Goal: Find specific page/section: Find specific page/section

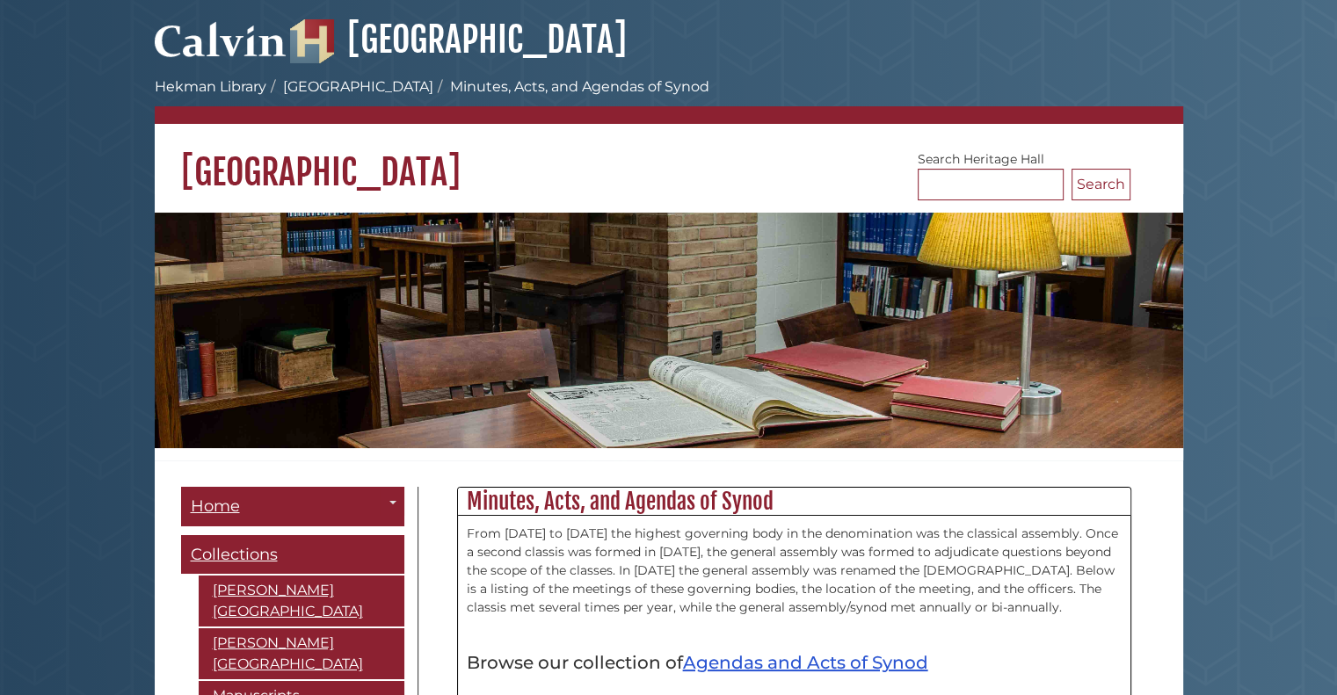
scroll to position [608, 0]
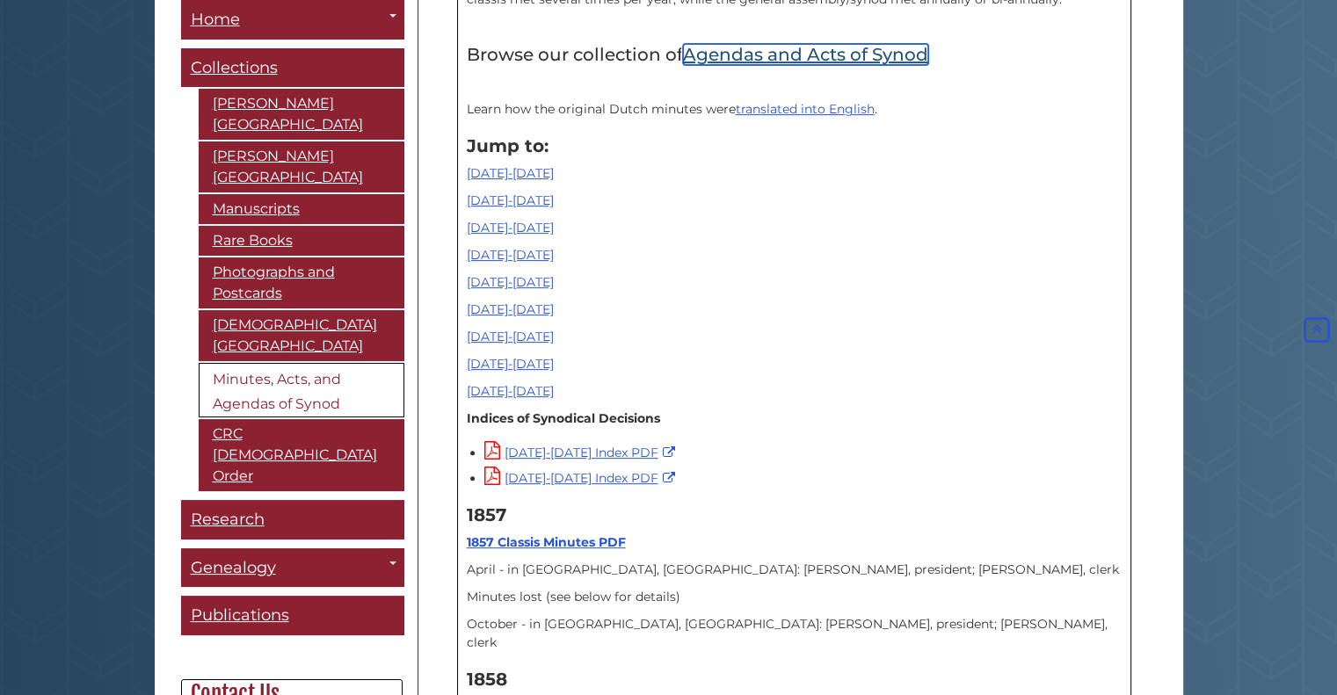
click at [770, 55] on link "Agendas and Acts of Synod" at bounding box center [805, 54] width 245 height 21
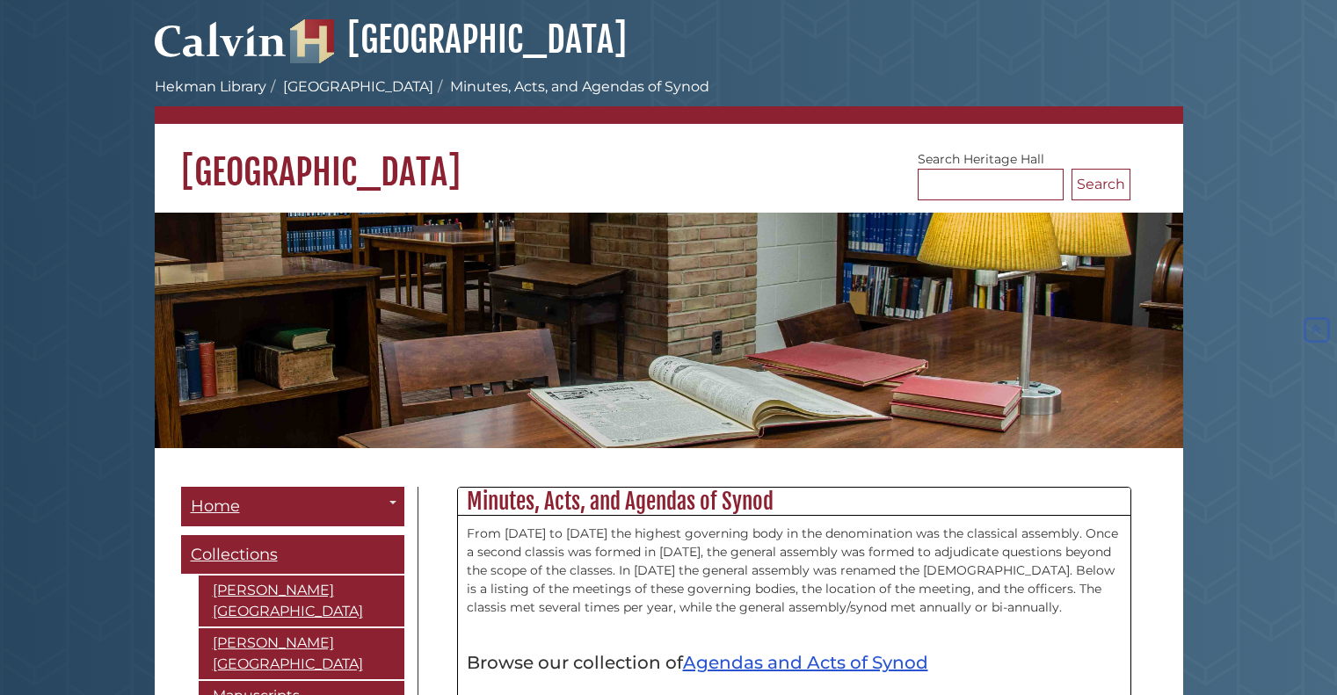
scroll to position [608, 0]
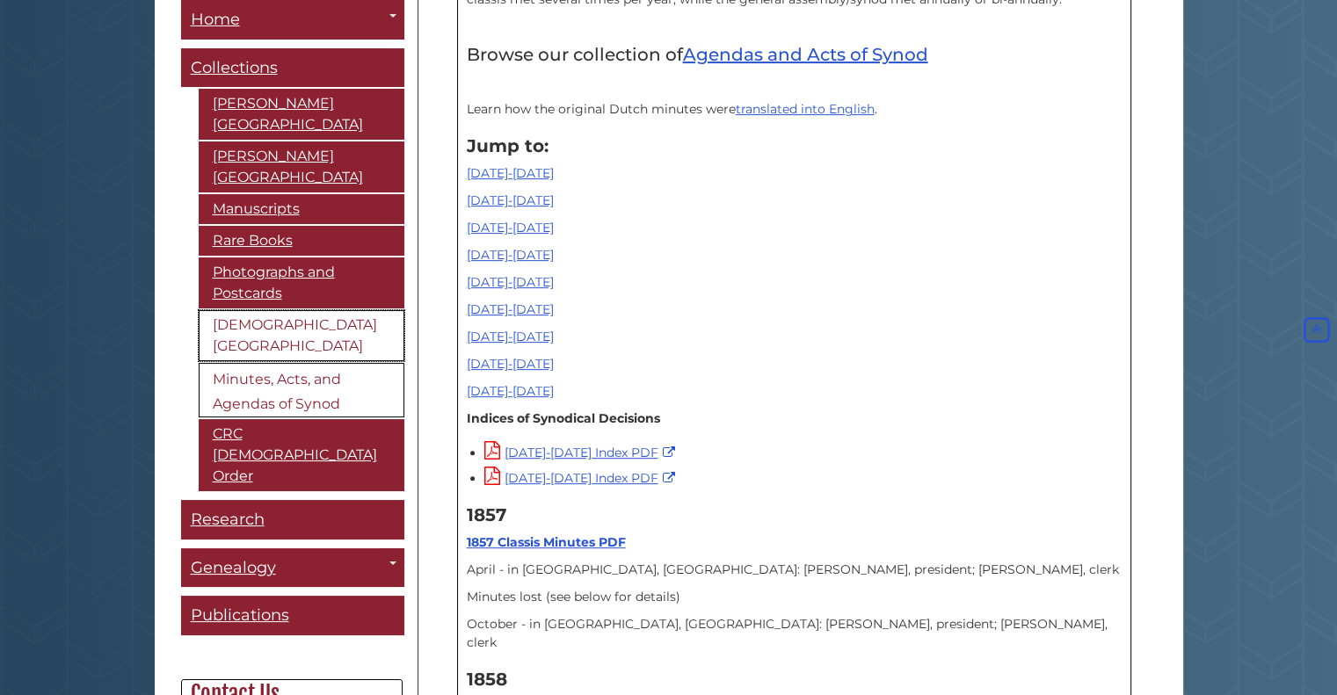
click at [232, 314] on link "[DEMOGRAPHIC_DATA][GEOGRAPHIC_DATA]" at bounding box center [302, 335] width 206 height 51
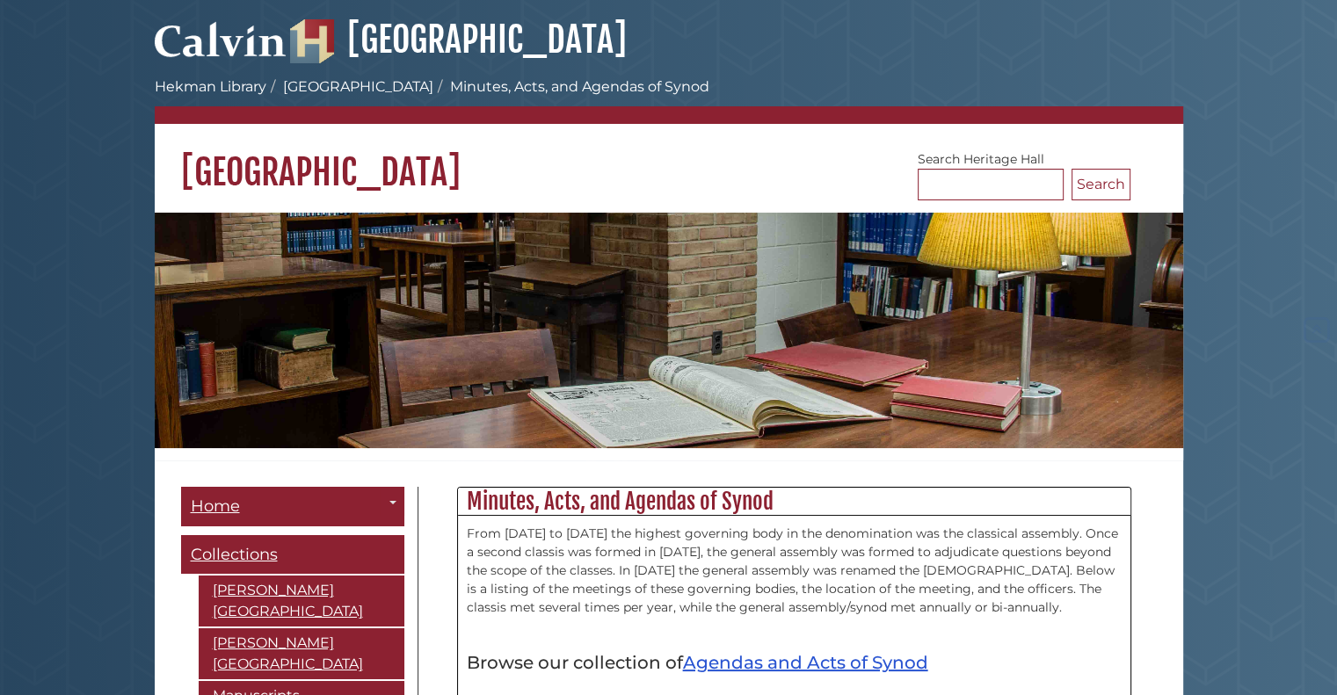
scroll to position [608, 0]
